Goal: Use online tool/utility: Use online tool/utility

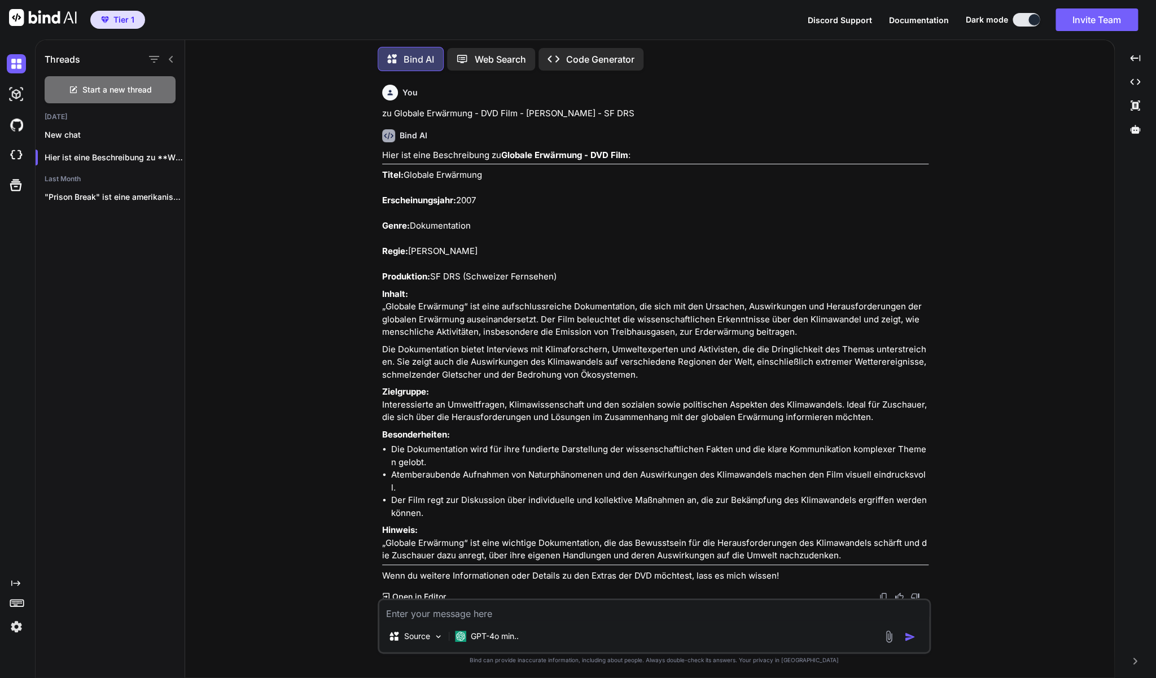
scroll to position [8331, 0]
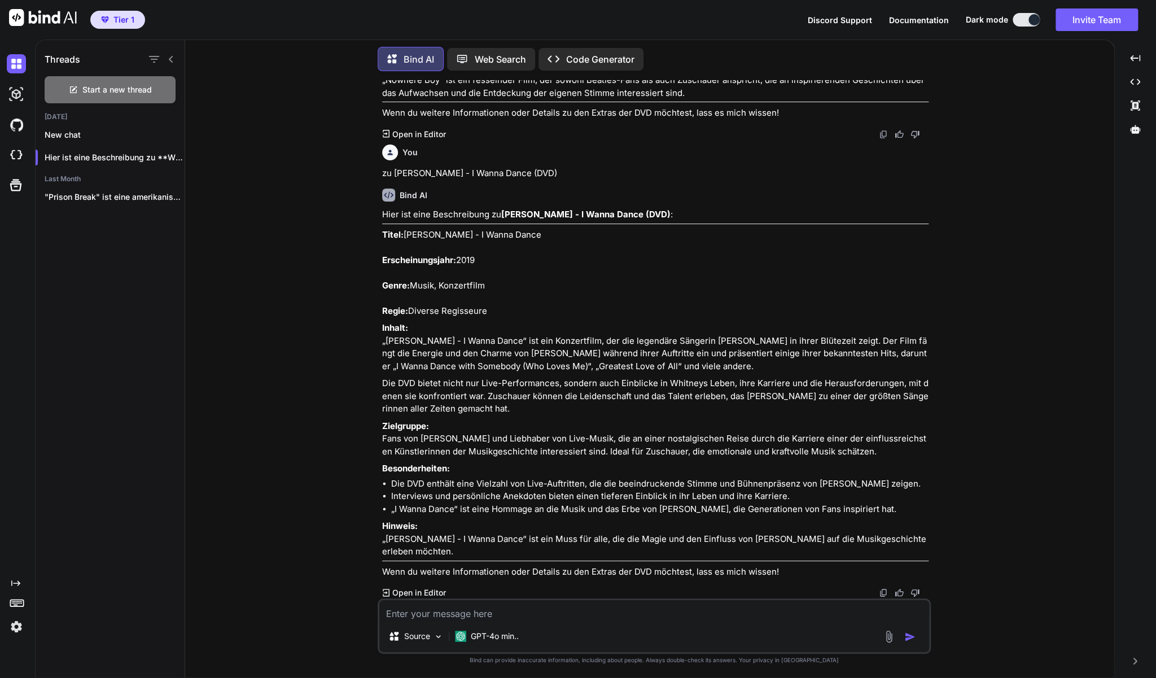
click at [418, 618] on textarea at bounding box center [654, 610] width 550 height 20
type textarea "t"
paste textarea "[PERSON_NAME] zu Haus 1 & 2"
type textarea "zu [PERSON_NAME] zu Haus 1 & 2"
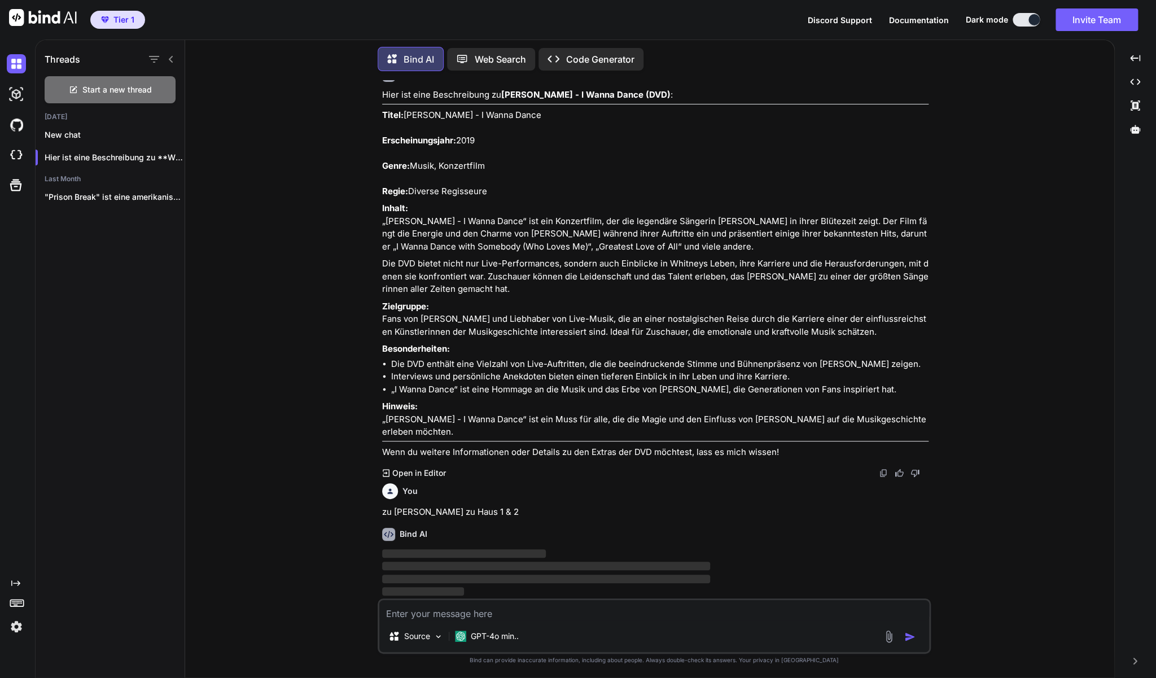
scroll to position [8451, 0]
type textarea "zu [PERSON_NAME] zu Haus 1 & 2"
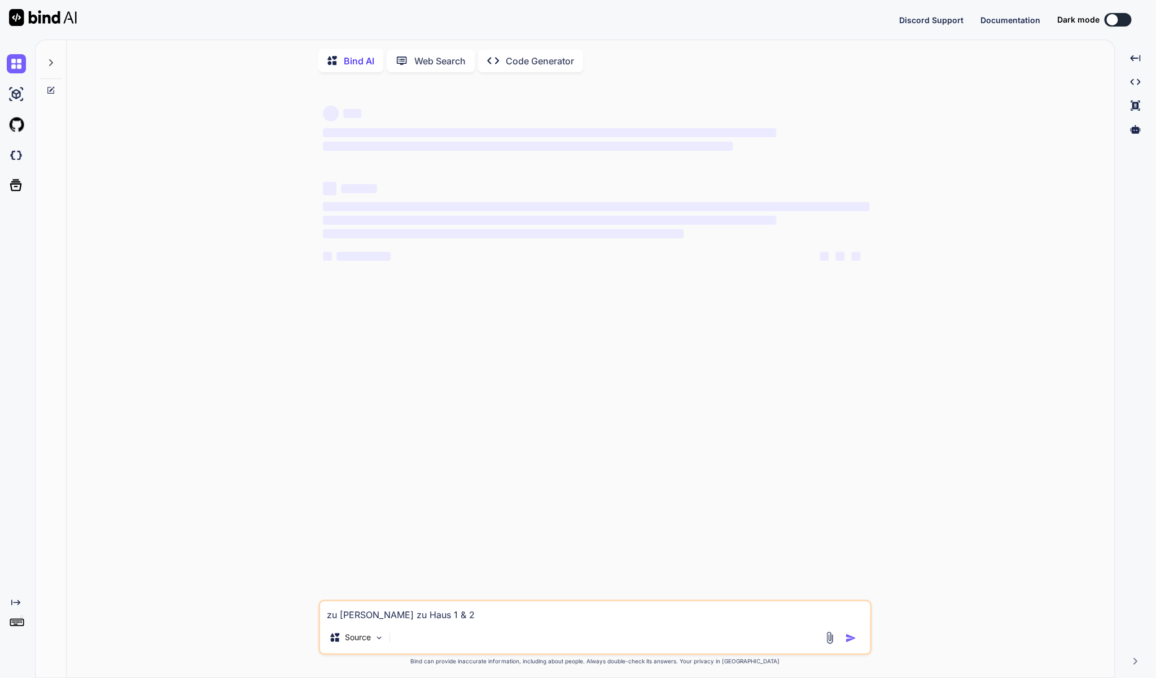
type textarea "x"
click at [1091, 21] on button "Sign in" at bounding box center [1107, 19] width 61 height 23
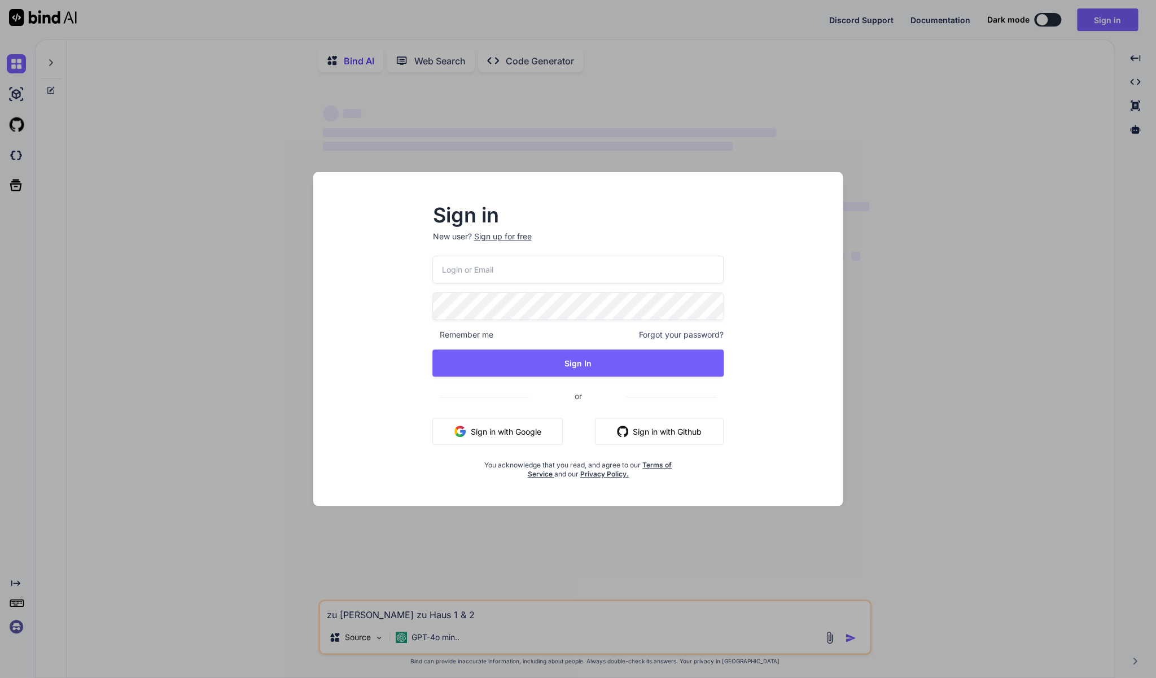
click at [483, 263] on input "email" at bounding box center [577, 270] width 291 height 28
type input "brainarium@gmail.com"
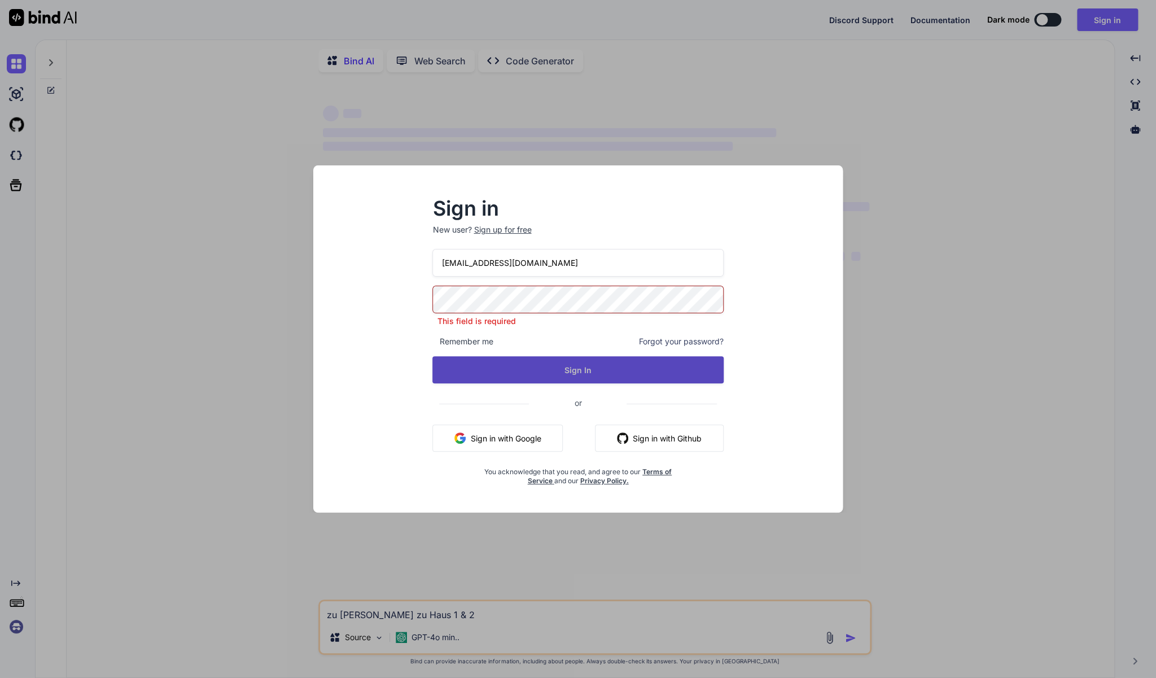
click at [574, 369] on button "Sign In" at bounding box center [577, 369] width 291 height 27
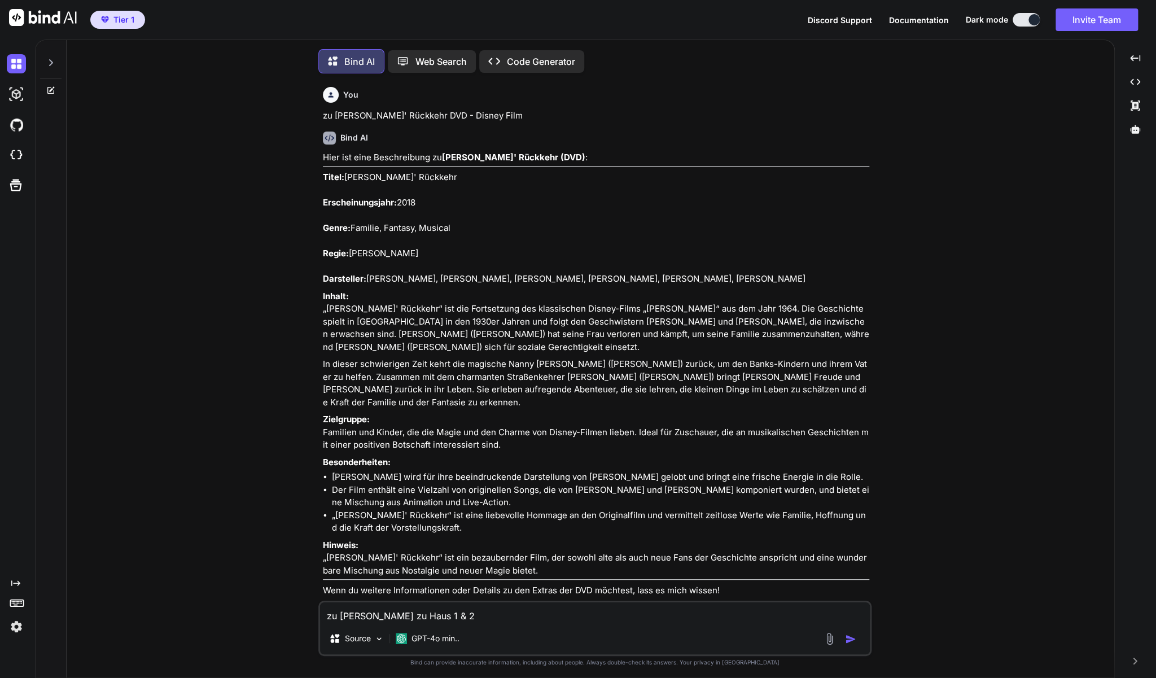
scroll to position [1, 0]
drag, startPoint x: 473, startPoint y: 617, endPoint x: 307, endPoint y: 609, distance: 166.2
click at [320, 609] on textarea "zu [PERSON_NAME] zu Haus 1 & 2" at bounding box center [595, 611] width 550 height 20
paste textarea "Eragon - Das Vermächtnis der Drachenreiter (Steelbook) [Special Edition] [2 DVD…"
type textarea "zu Eragon - Das Vermächtnis der Drachenreiter (Steelbook) [Special Edition] [2 …"
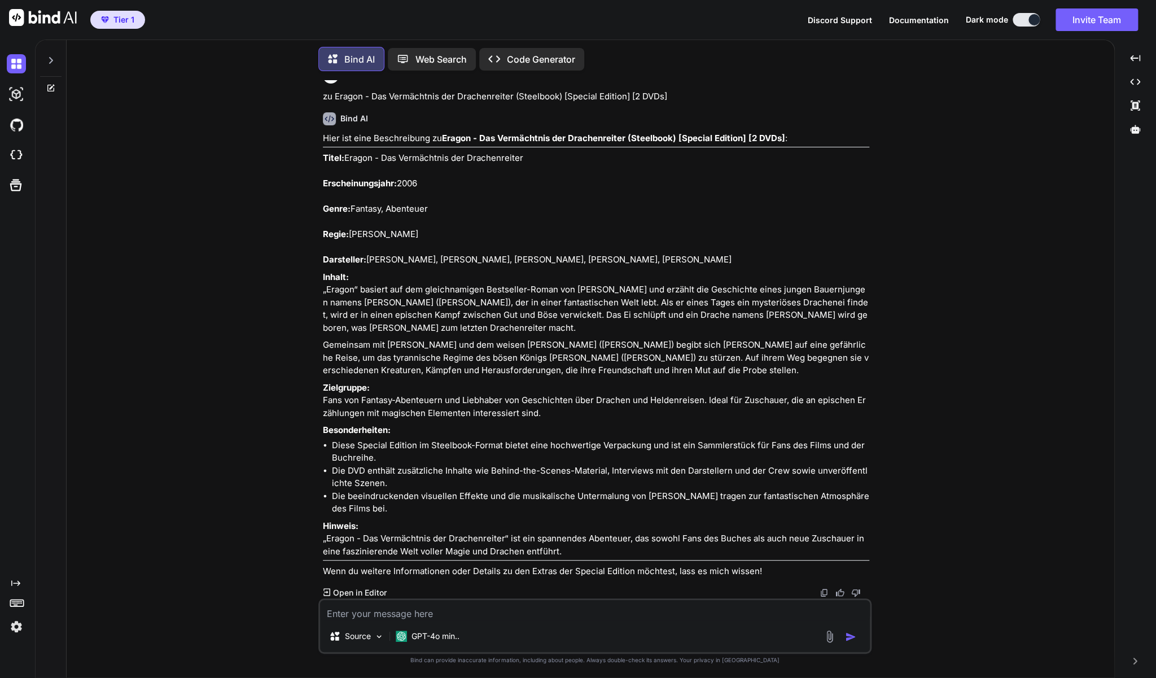
scroll to position [2702, 0]
drag, startPoint x: 567, startPoint y: 553, endPoint x: 321, endPoint y: 117, distance: 500.0
click at [321, 117] on div "You zu Mary Poppins' Rückkehr DVD - Disney Film Bind AI Hier ist eine Beschreib…" at bounding box center [596, 339] width 551 height 518
copy div "Titel: Eragon - Das Vermächtnis der Drachenreiter Erscheinungsjahr: 2006 Genre:…"
click at [463, 608] on textarea at bounding box center [595, 610] width 550 height 20
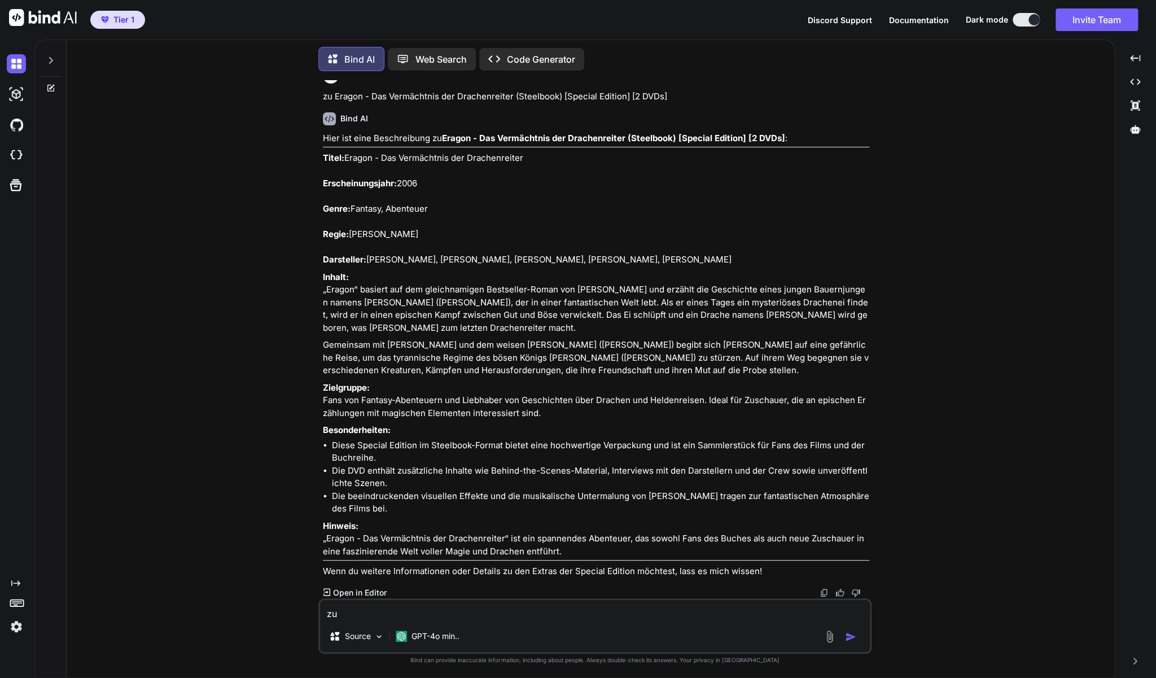
paste textarea "Battle Creek - Die komplette erste Season - (3 DVD's)"
type textarea "zu Battle Creek - Die komplette erste Season - (3 DVD's)"
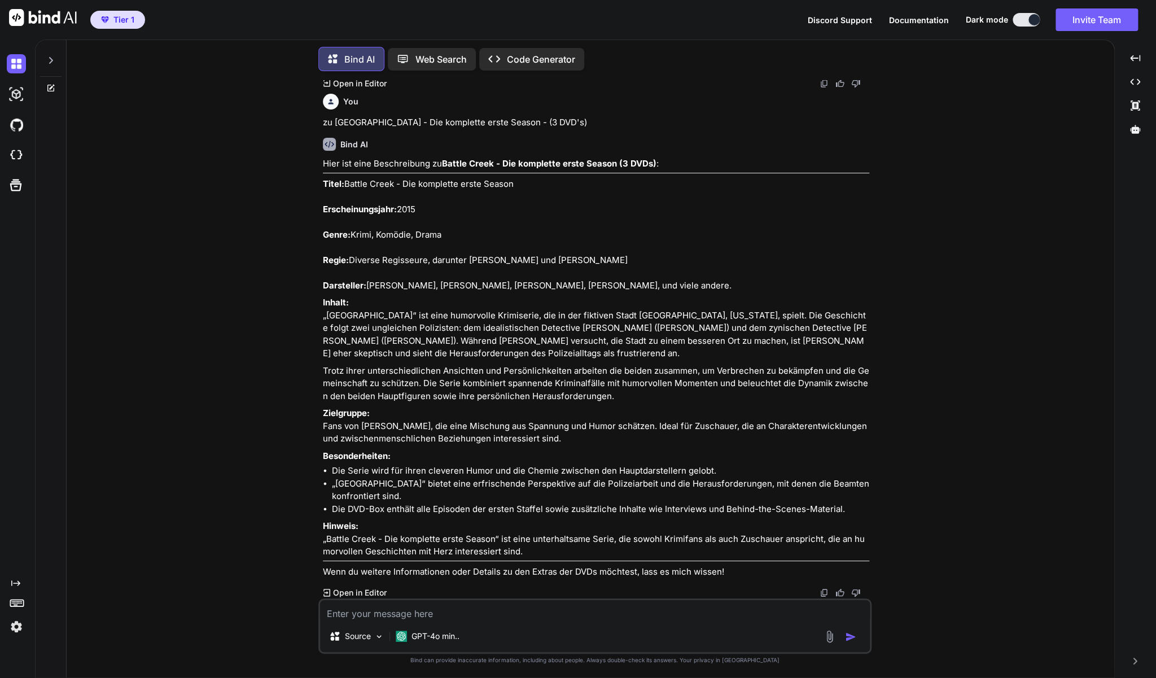
scroll to position [3249, 0]
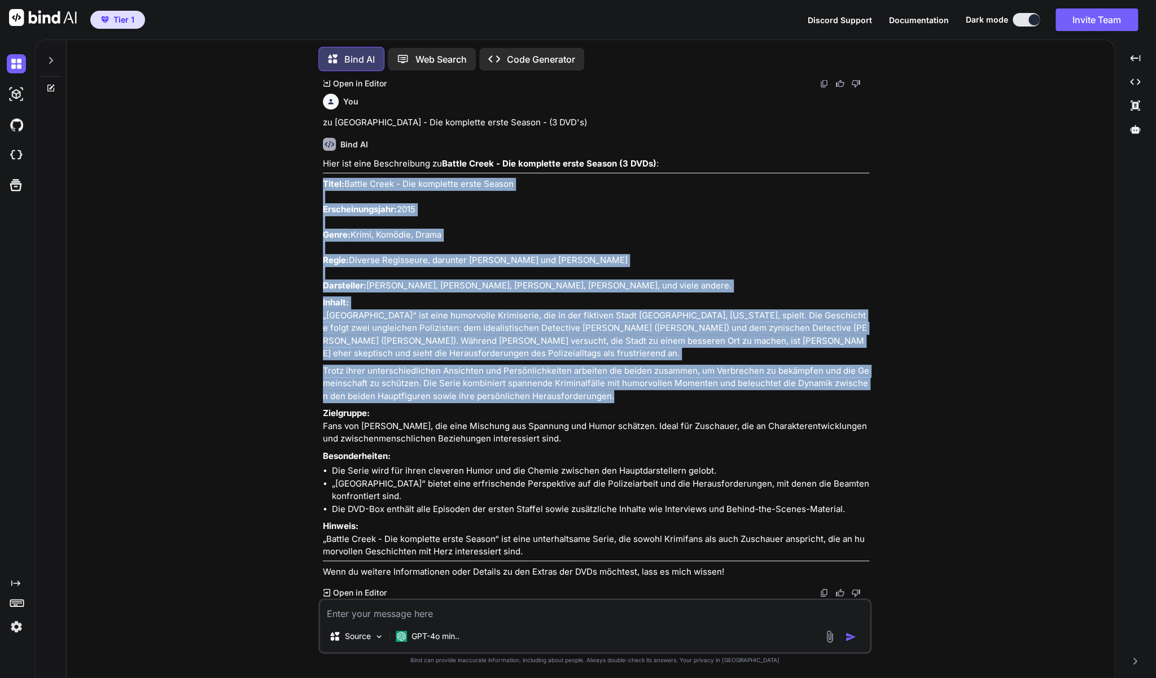
drag, startPoint x: 638, startPoint y: 373, endPoint x: 322, endPoint y: 146, distance: 389.0
click at [322, 146] on div "You zu Mary Poppins' Rückkehr DVD - Disney Film Bind AI Hier ist eine Beschreib…" at bounding box center [596, 339] width 551 height 518
copy div "Titel: Battle Creek - Die komplette erste Season Erscheinungsjahr: 2015 Genre: …"
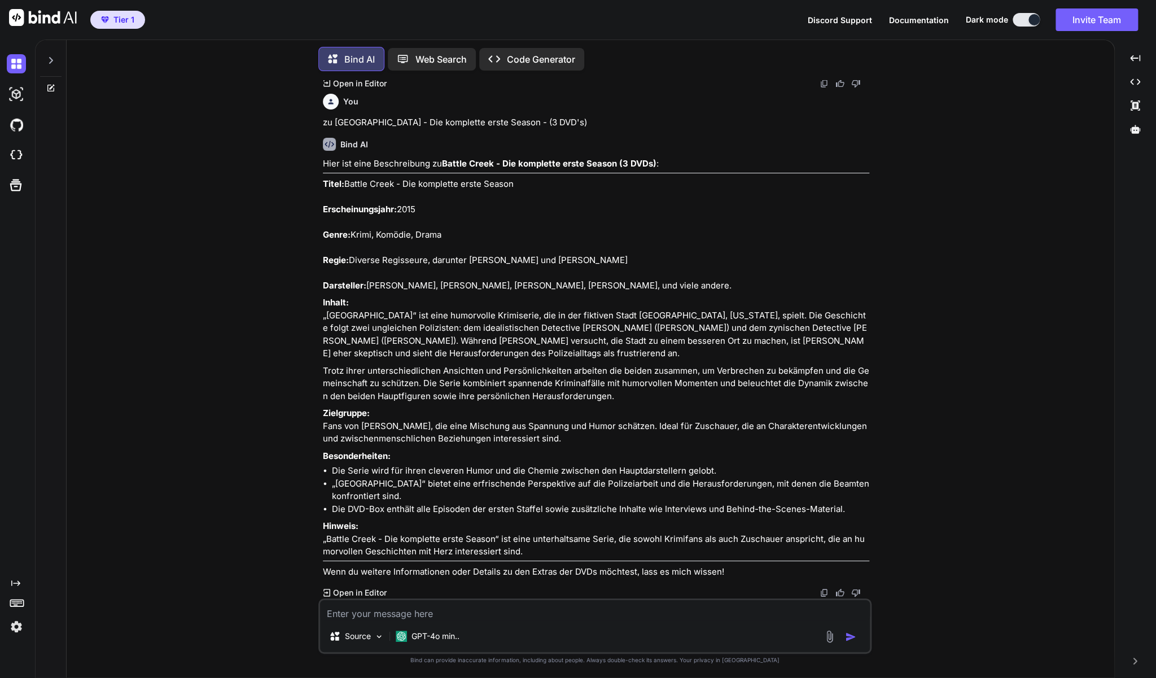
click at [400, 611] on textarea at bounding box center [595, 610] width 550 height 20
paste textarea "Marvels The Avengers (DVD - NEU/OVP)"
type textarea "zu Marvels The Avengers (DVD))"
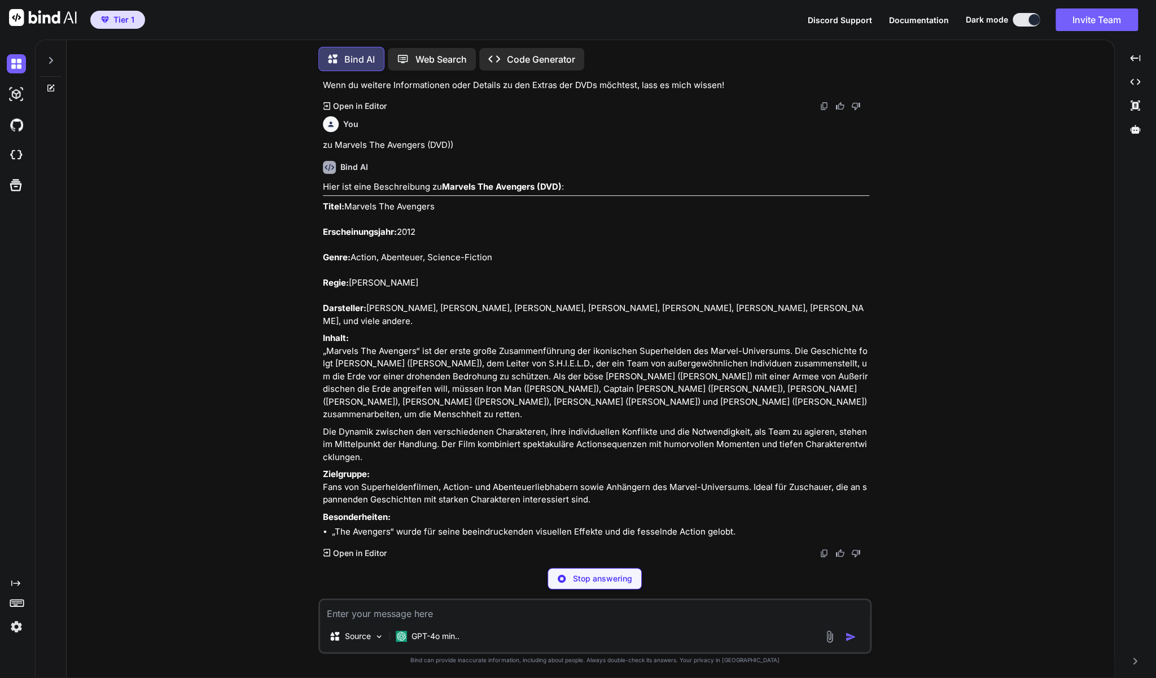
scroll to position [3749, 0]
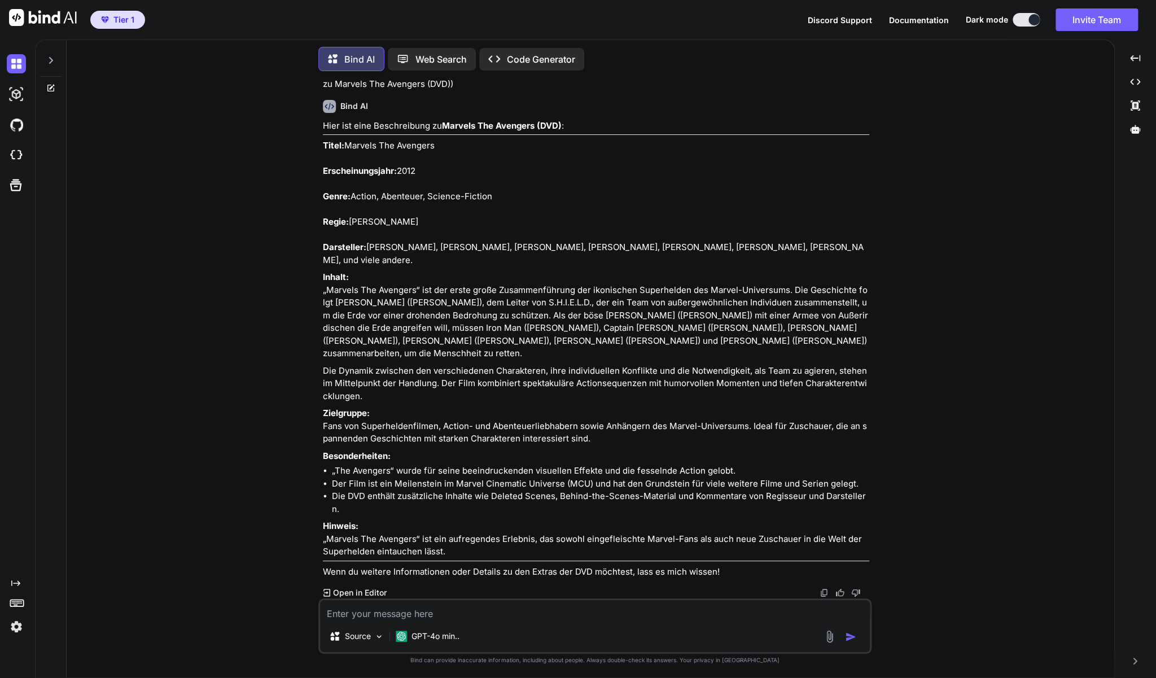
drag, startPoint x: 512, startPoint y: 462, endPoint x: 321, endPoint y: 191, distance: 331.4
click at [321, 191] on div "You zu Mary Poppins' Rückkehr DVD - Disney Film Bind AI Hier ist eine Beschreib…" at bounding box center [596, 339] width 551 height 518
copy div "Titel: Marvels The Avengers Erscheinungsjahr: 2012 Genre: Action, Abenteuer, Sc…"
click at [392, 620] on textarea at bounding box center [595, 610] width 550 height 20
paste textarea "Wonderful Days (DVD - Anime Action Sci-Fi)"
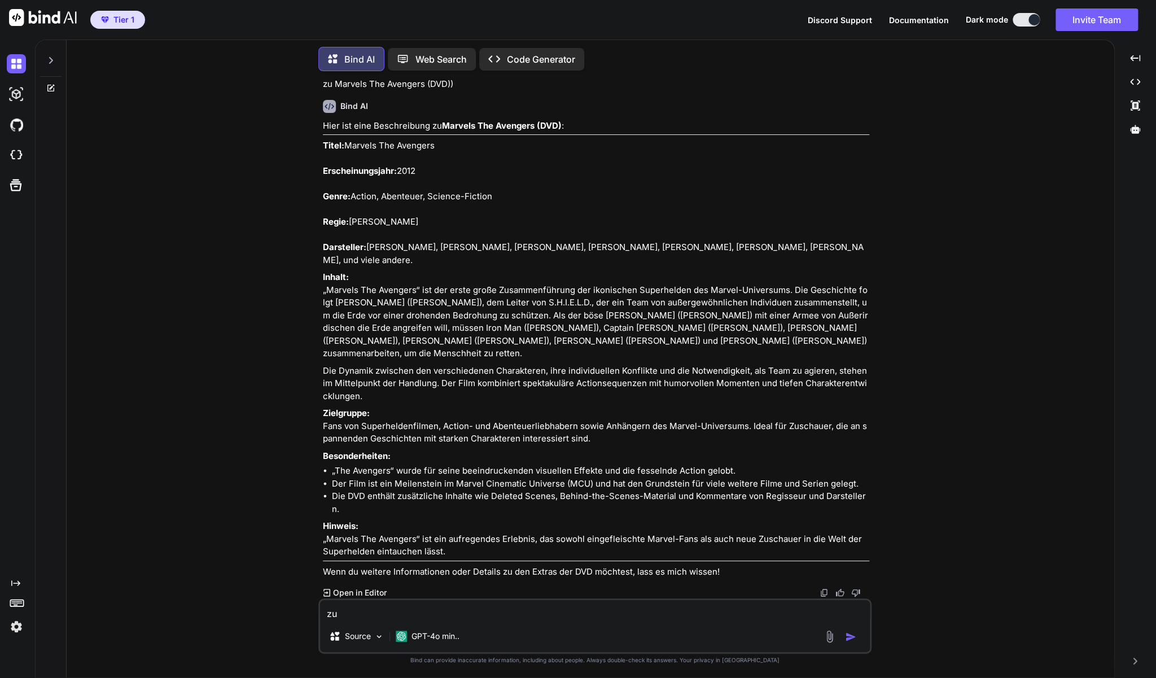
type textarea "zu Wonderful Days (DVD - Anime Action Sci-Fi)"
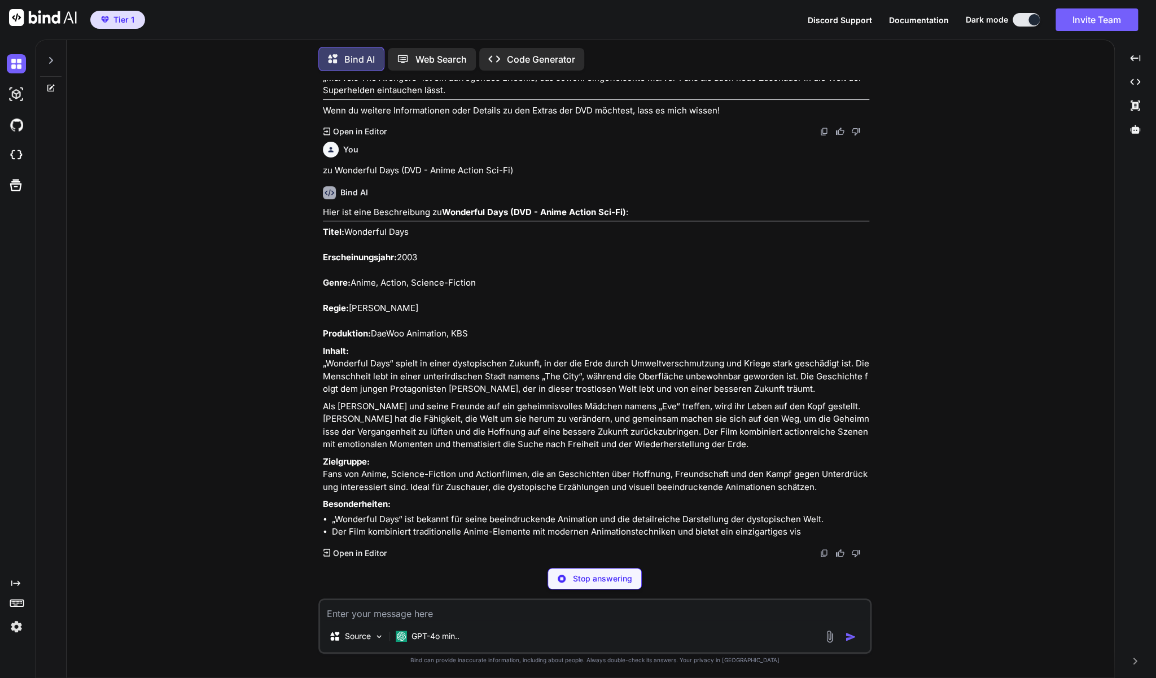
scroll to position [4296, 0]
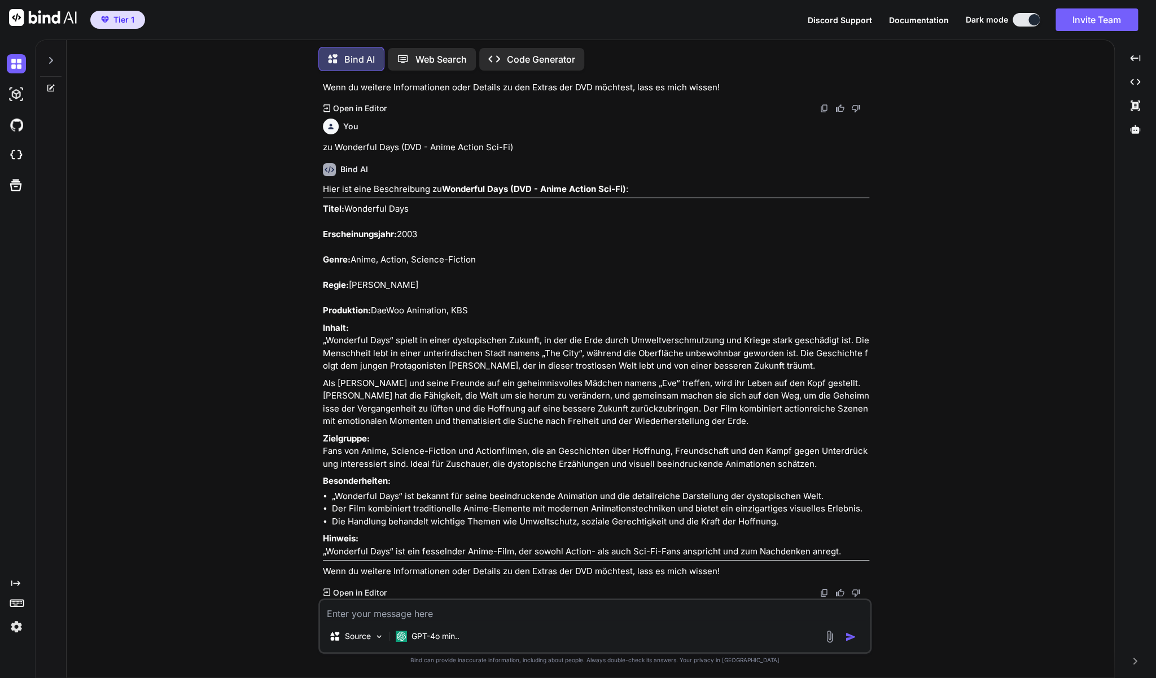
drag, startPoint x: 830, startPoint y: 488, endPoint x: 321, endPoint y: 203, distance: 583.3
click at [321, 203] on div "You zu Mary Poppins' Rückkehr DVD - Disney Film Bind AI Hier ist eine Beschreib…" at bounding box center [596, 339] width 551 height 518
copy div "Titel: Wonderful Days Erscheinungsjahr: 2003 Genre: Anime, Action, Science-Fict…"
